Goal: Task Accomplishment & Management: Use online tool/utility

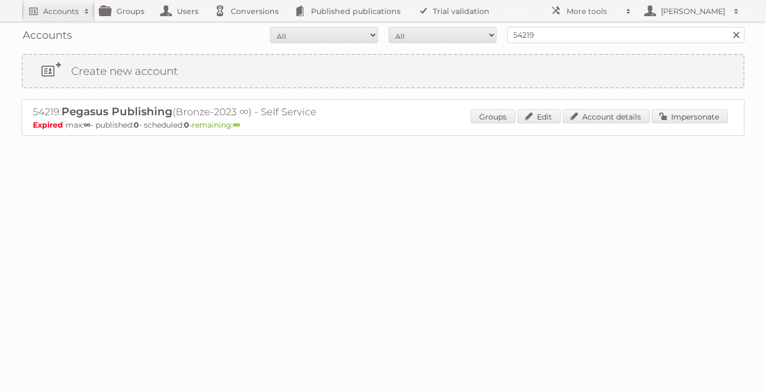
click at [734, 34] on link at bounding box center [736, 35] width 16 height 16
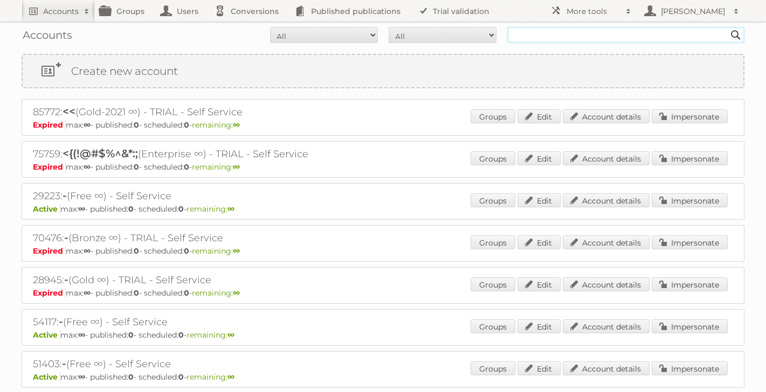
click at [664, 37] on input "text" at bounding box center [625, 35] width 237 height 16
type input "[PERSON_NAME]"
click at [727, 27] on input "Search" at bounding box center [735, 35] width 16 height 16
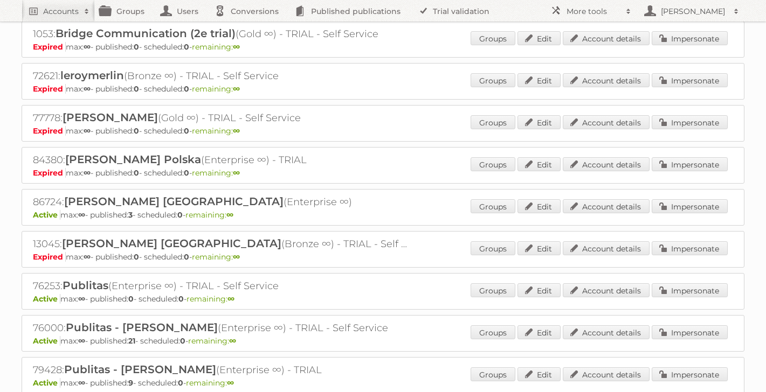
scroll to position [88, 0]
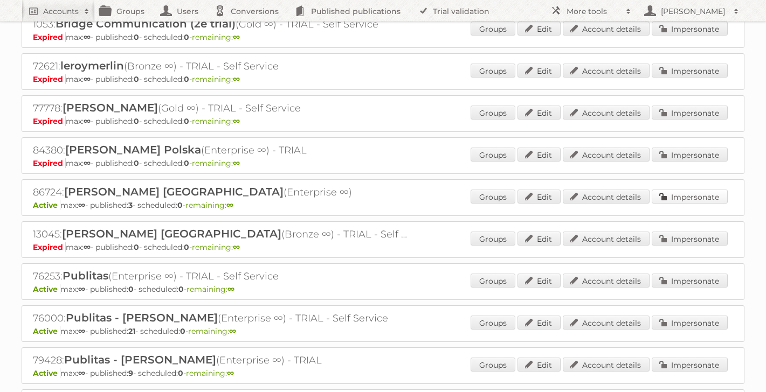
click at [683, 200] on link "Impersonate" at bounding box center [689, 197] width 76 height 14
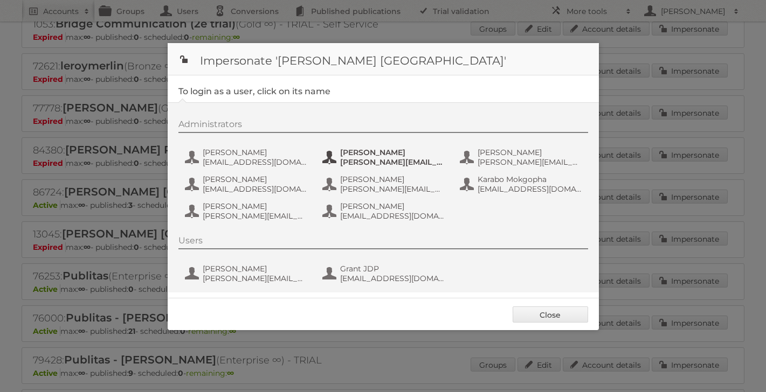
click at [359, 161] on span "claudia.krishna@leroymerlin.co.za" at bounding box center [392, 162] width 105 height 10
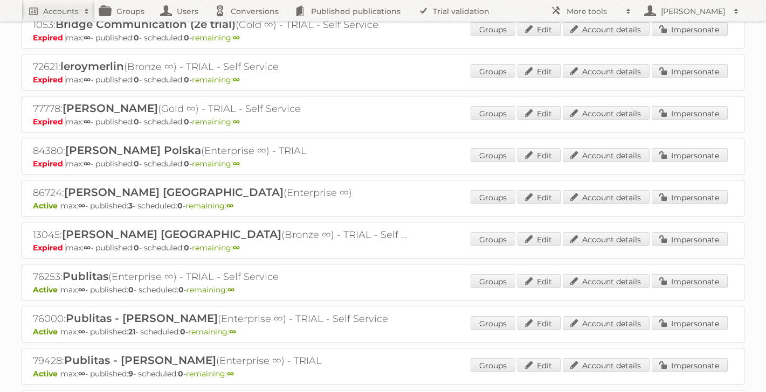
scroll to position [0, 0]
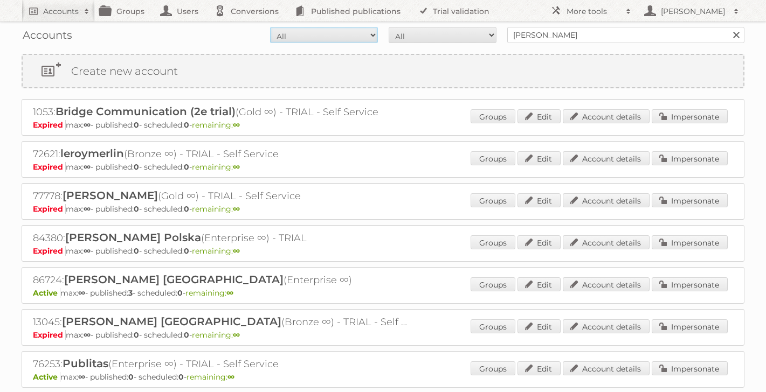
click at [329, 38] on select "All Active Expired Pending" at bounding box center [324, 35] width 108 height 16
select select "active"
click at [423, 33] on select "All Paid Trials Self service" at bounding box center [442, 35] width 108 height 16
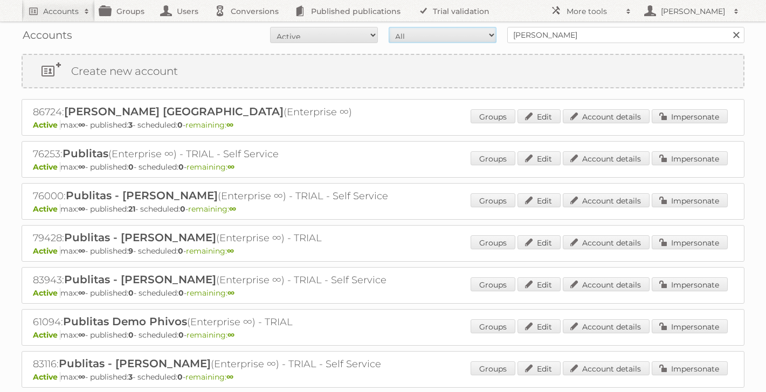
click at [421, 36] on select "All Paid Trials Self service" at bounding box center [442, 35] width 108 height 16
select select "paid"
